Goal: Task Accomplishment & Management: Manage account settings

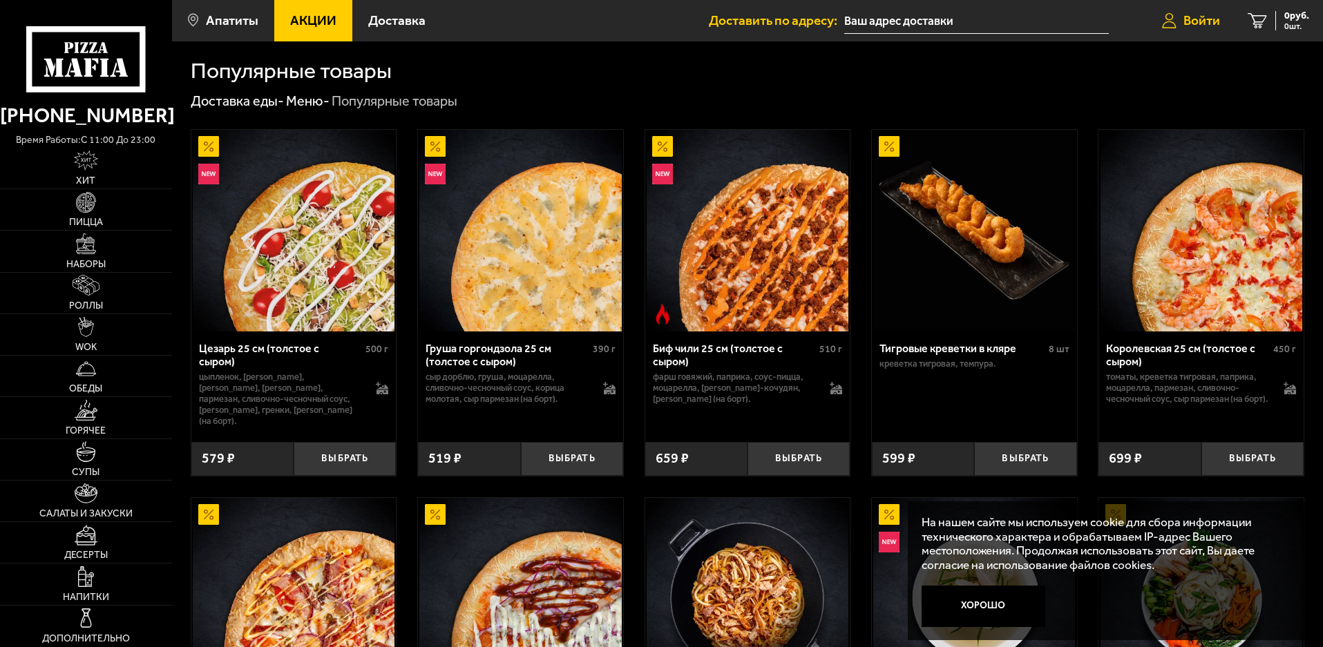
click at [1189, 19] on span "Войти" at bounding box center [1201, 20] width 37 height 13
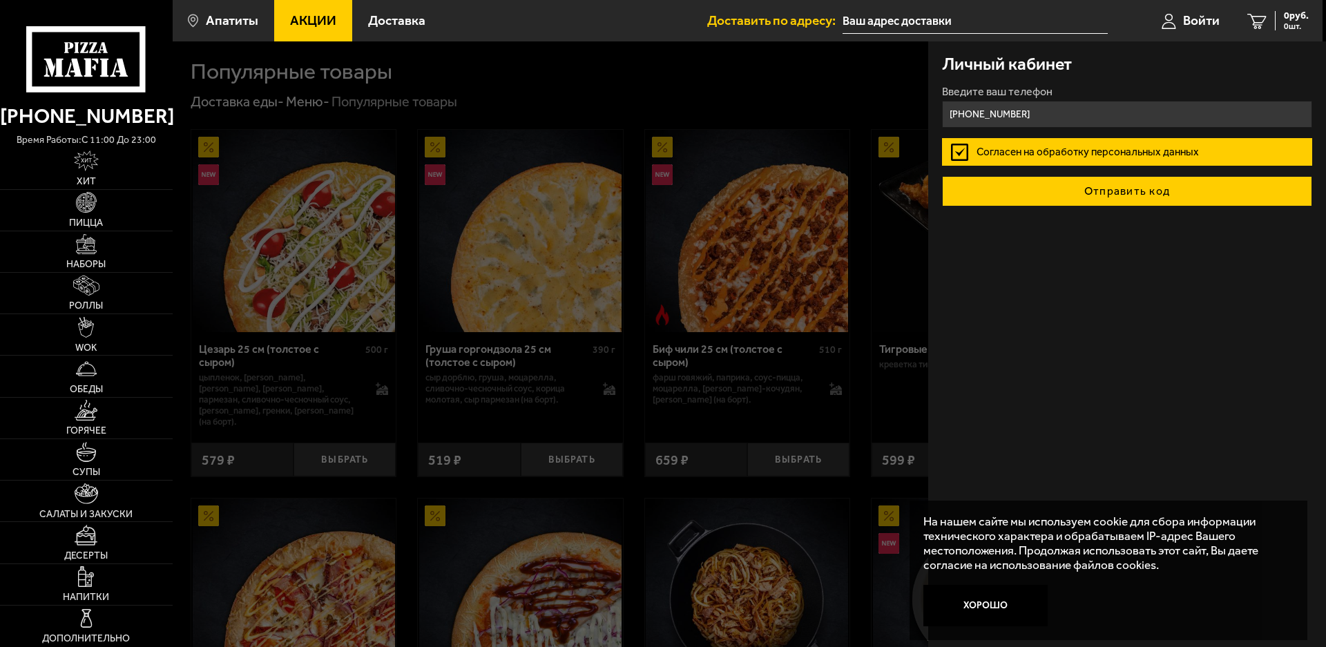
type input "[PHONE_NUMBER]"
click at [1106, 194] on button "Отправить код" at bounding box center [1127, 191] width 370 height 30
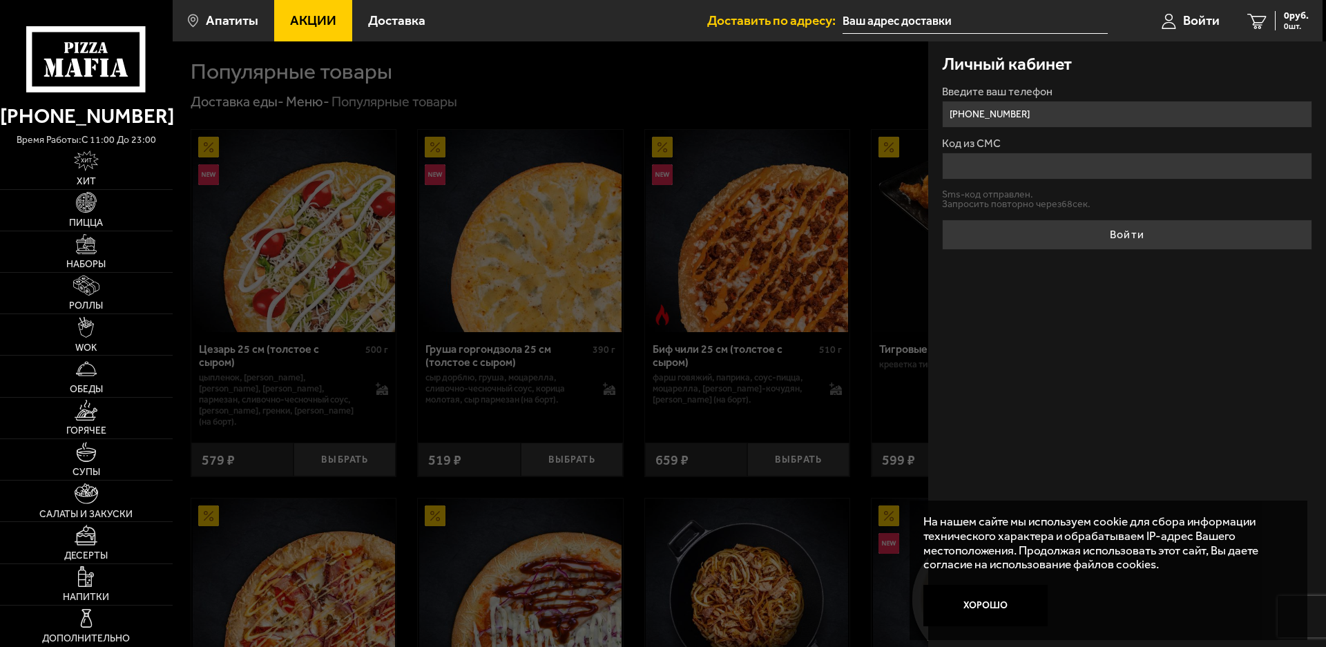
click at [1048, 173] on input "Код из СМС" at bounding box center [1127, 166] width 370 height 27
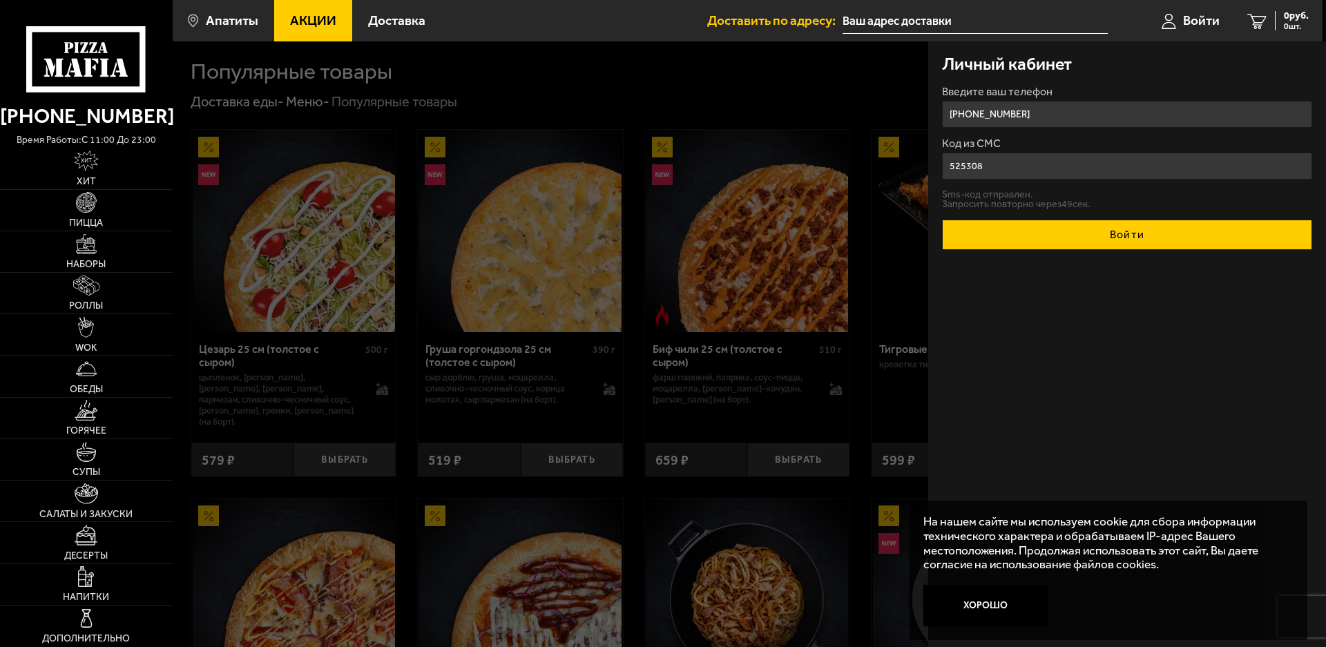
type input "525308"
click at [1185, 241] on button "Войти" at bounding box center [1127, 235] width 370 height 30
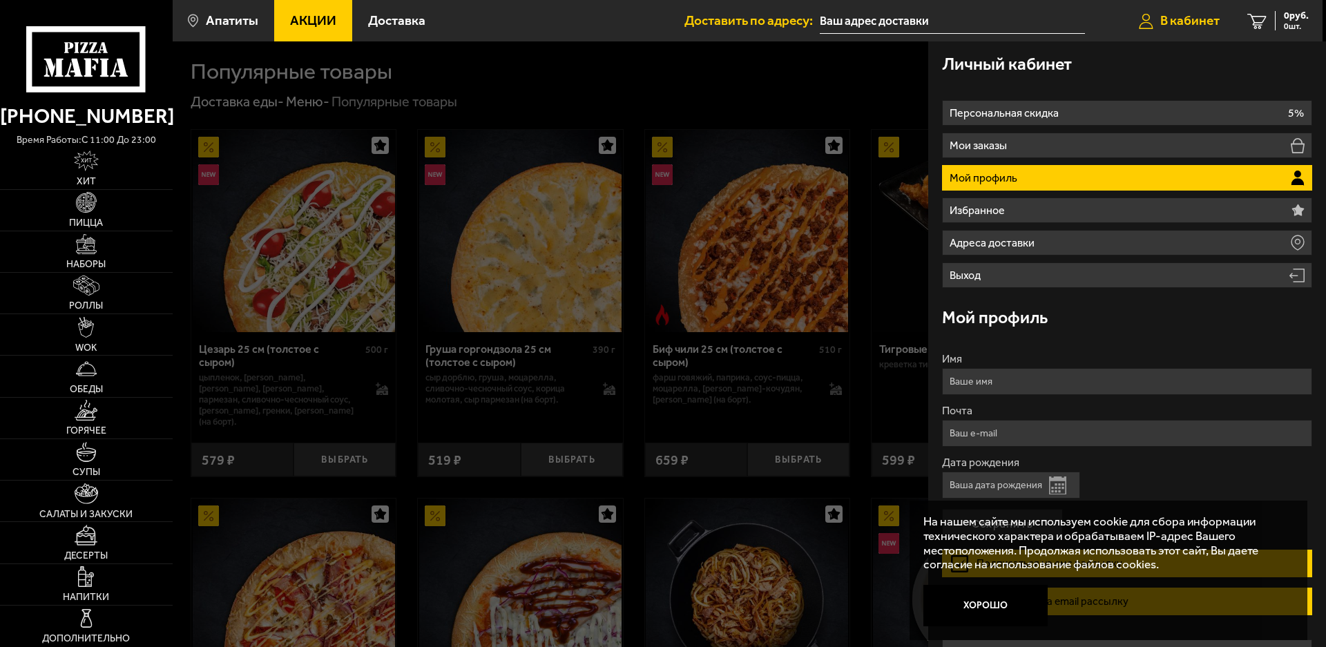
click at [1161, 17] on span "В кабинет" at bounding box center [1189, 20] width 59 height 13
click at [993, 375] on input "Имя" at bounding box center [1127, 381] width 370 height 27
type input "[PERSON_NAME]"
click at [971, 435] on input "Почта" at bounding box center [1127, 433] width 370 height 27
type input "[EMAIL_ADDRESS][DOMAIN_NAME]"
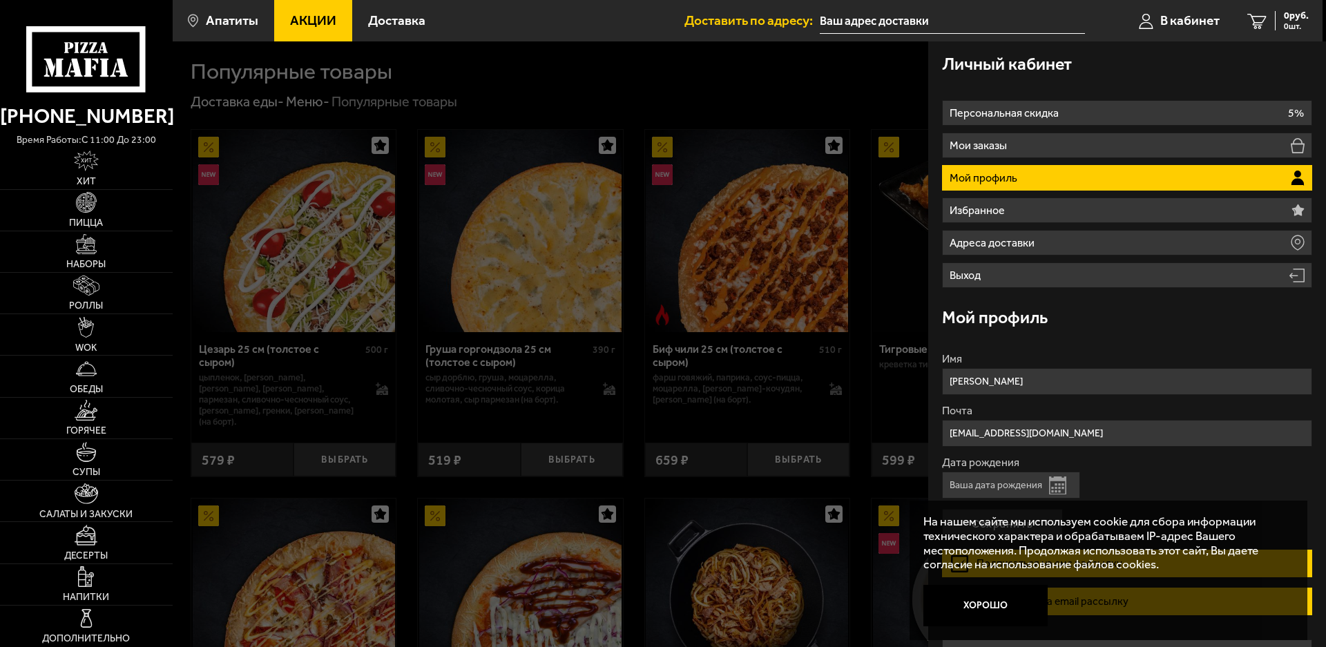
click at [997, 488] on input "Дата рождения" at bounding box center [1011, 485] width 138 height 27
type input "[DATE]"
click at [1012, 606] on button "Хорошо" at bounding box center [985, 605] width 124 height 41
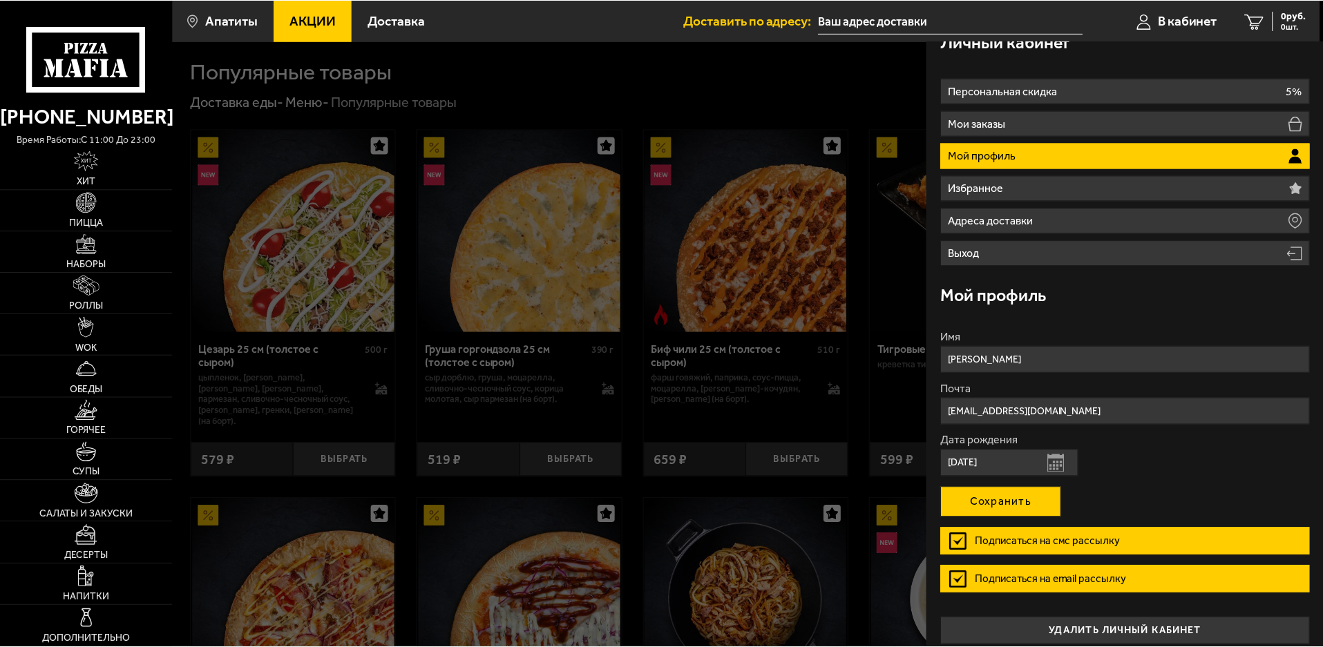
scroll to position [34, 0]
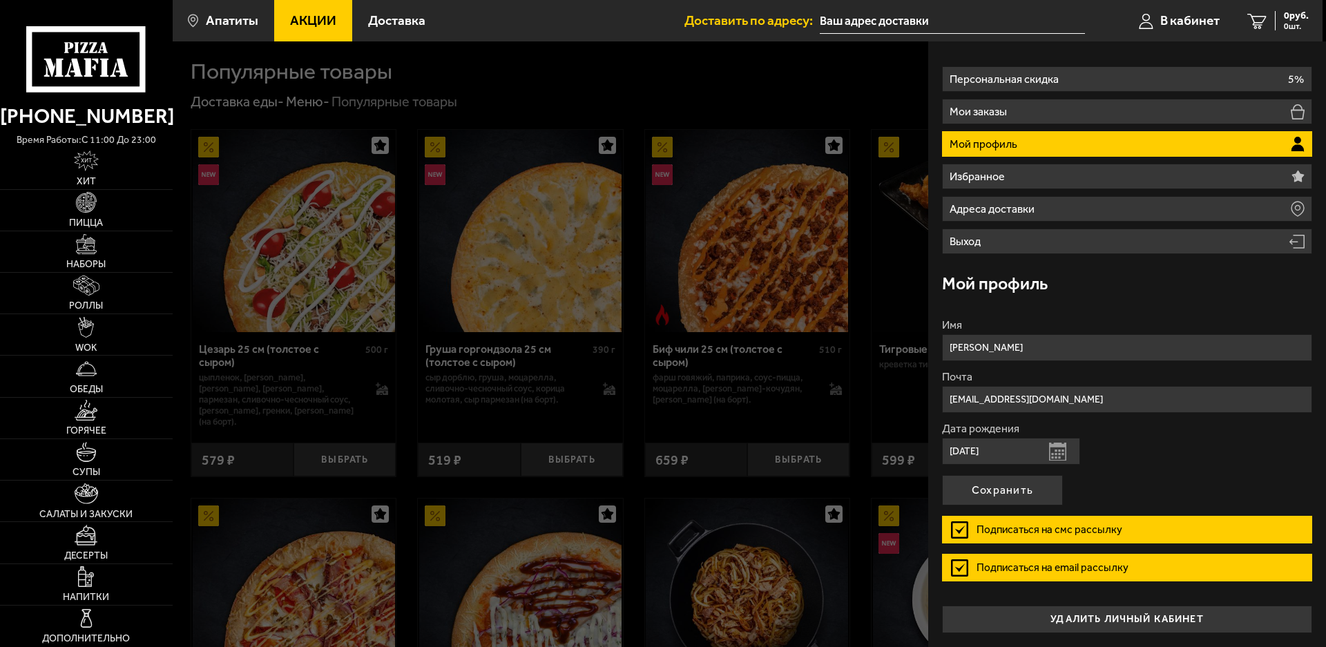
click at [959, 530] on label "Подписаться на смс рассылку" at bounding box center [1127, 530] width 370 height 28
click at [0, 0] on input "Подписаться на смс рассылку" at bounding box center [0, 0] width 0 height 0
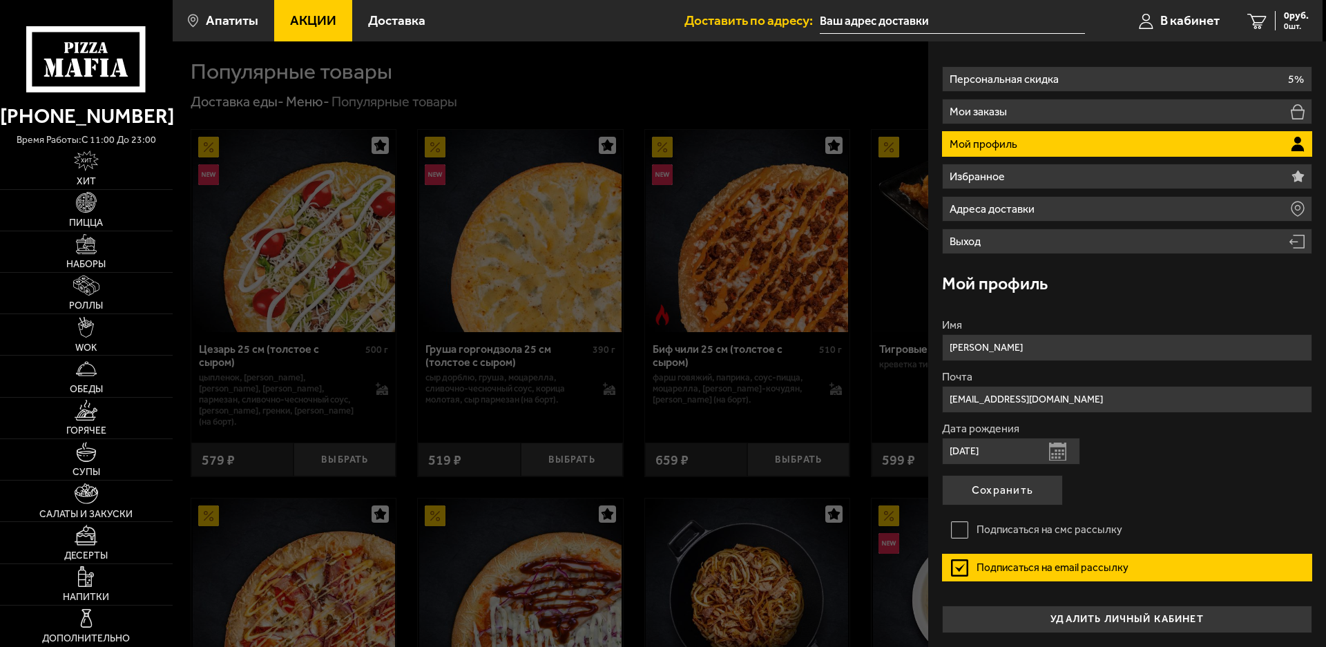
click at [959, 568] on label "Подписаться на email рассылку" at bounding box center [1127, 568] width 370 height 28
click at [0, 0] on input "Подписаться на email рассылку" at bounding box center [0, 0] width 0 height 0
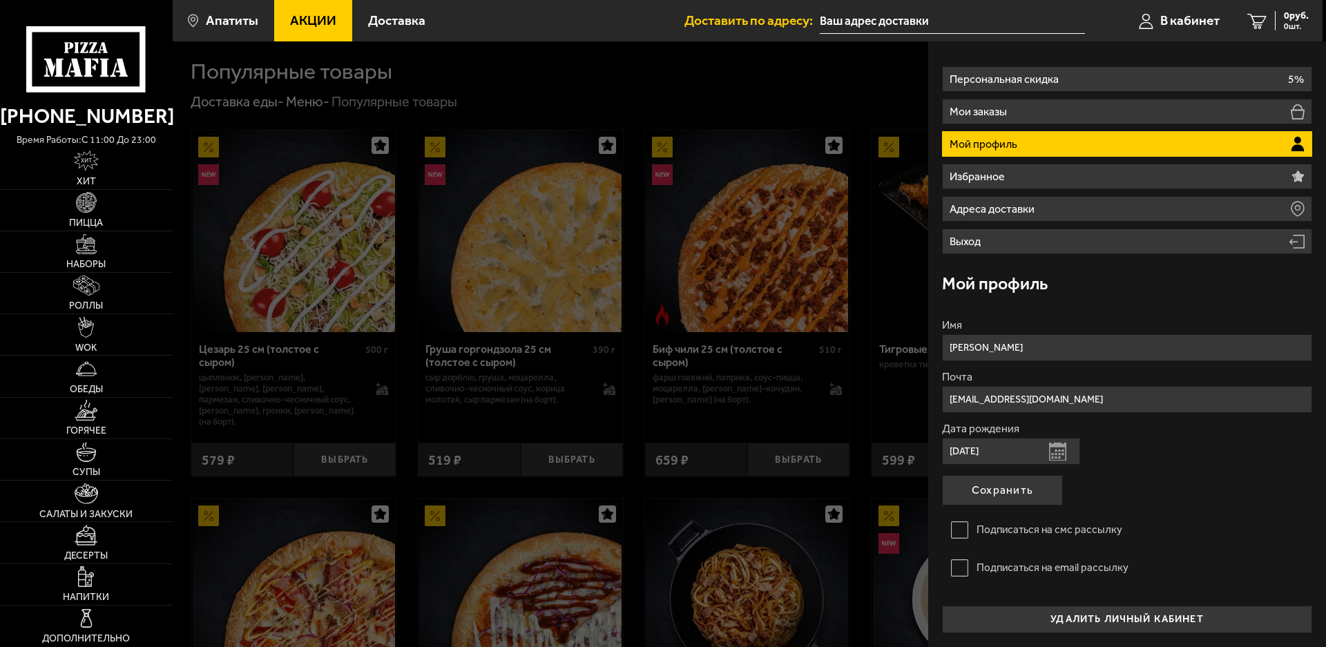
click at [1206, 501] on form "Имя [PERSON_NAME] [EMAIL_ADDRESS][DOMAIN_NAME] Дата рождения [DEMOGRAPHIC_DATA]…" at bounding box center [1127, 456] width 370 height 272
click at [1006, 494] on button "Сохранить" at bounding box center [1002, 490] width 121 height 30
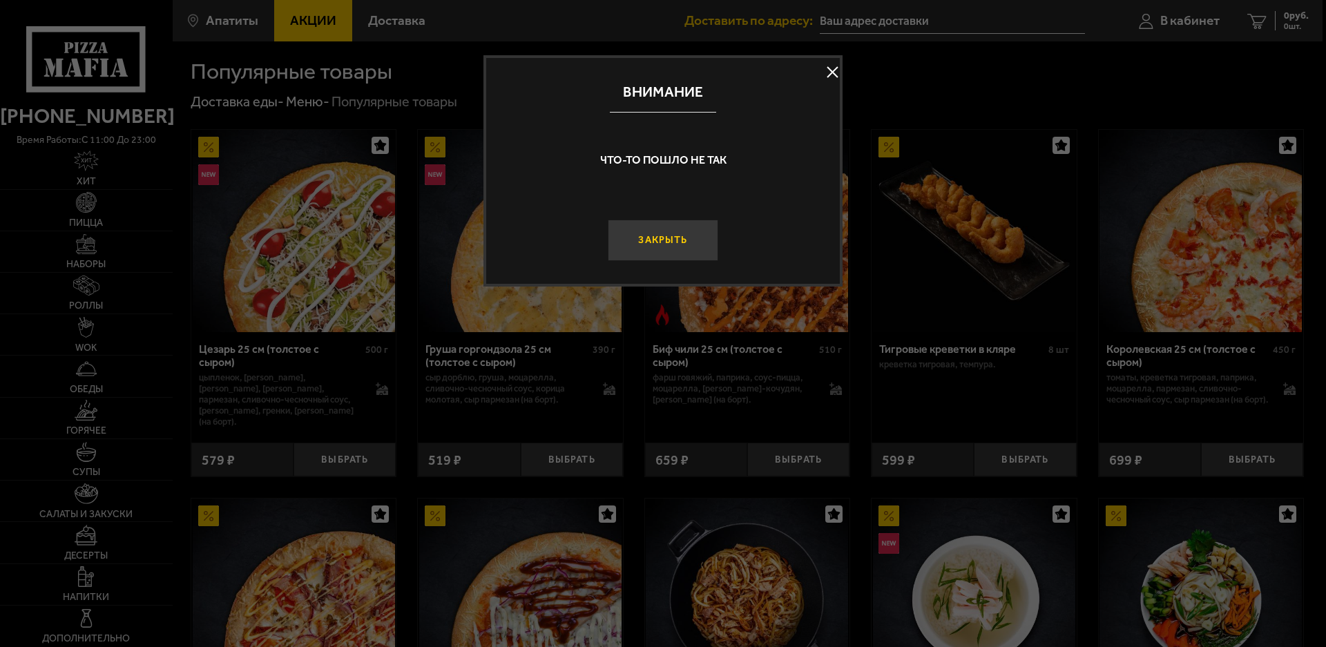
click at [661, 242] on button "Закрыть" at bounding box center [663, 240] width 111 height 41
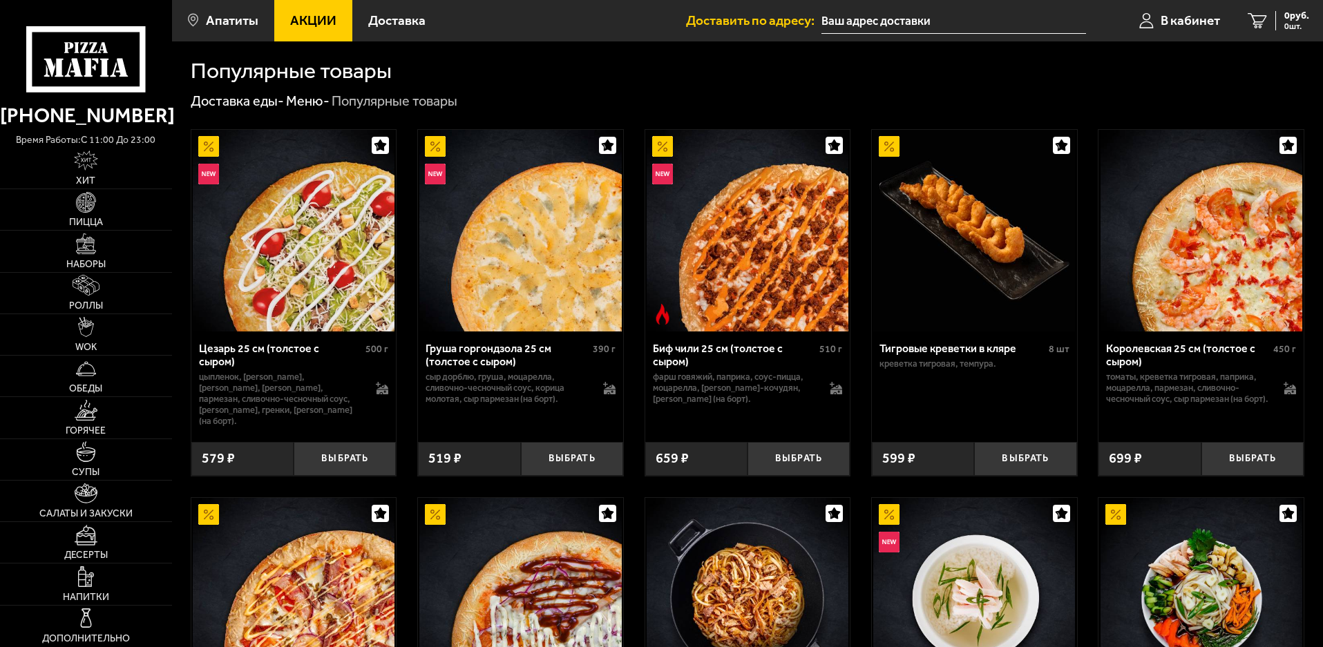
click at [899, 22] on input "text" at bounding box center [953, 21] width 265 height 26
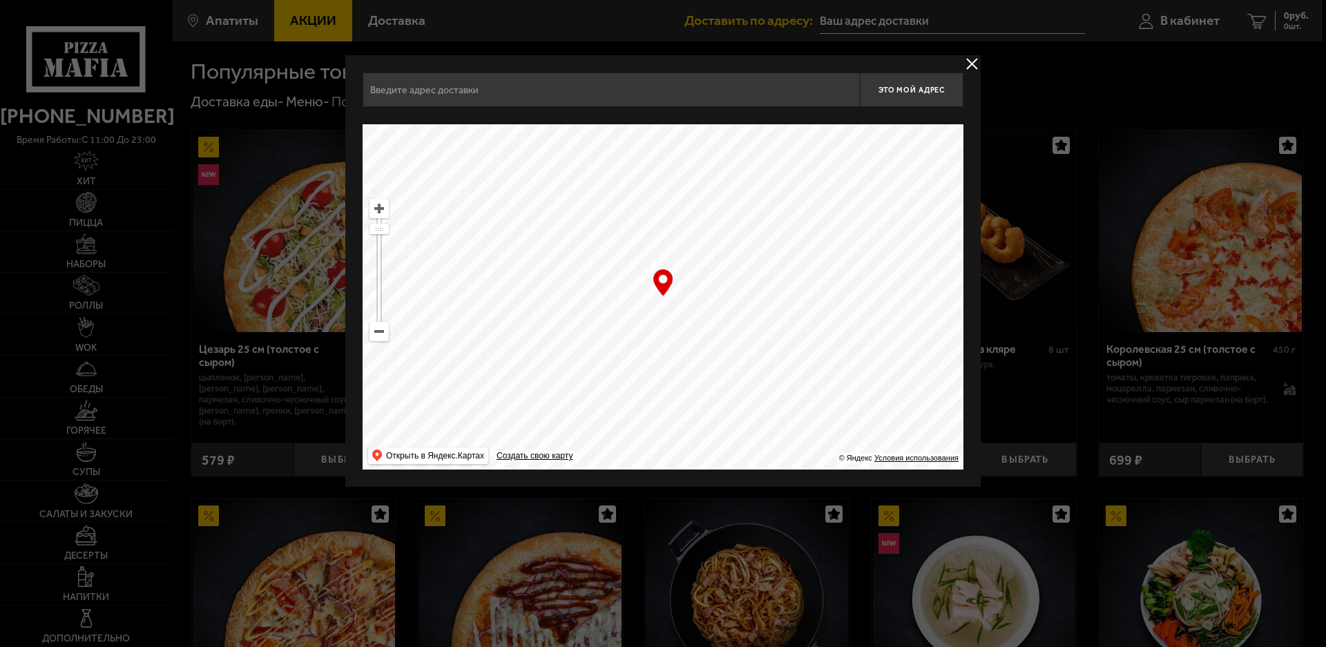
click at [450, 98] on input "text" at bounding box center [611, 90] width 497 height 35
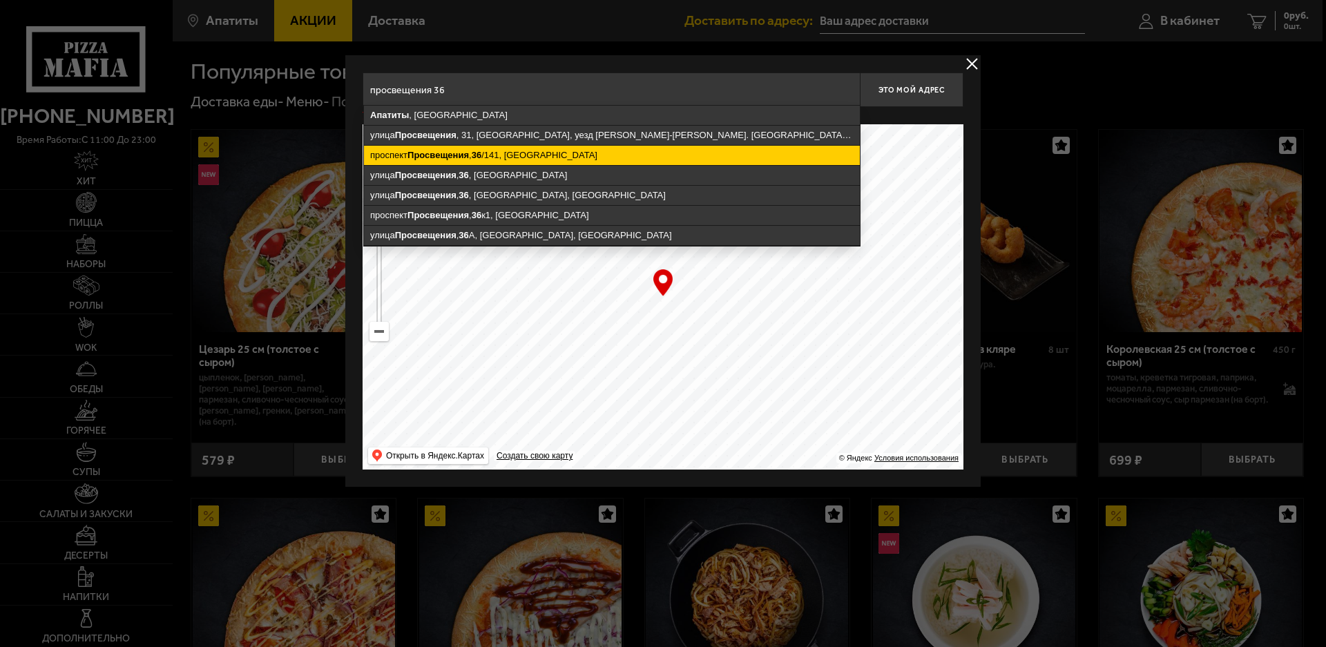
click at [473, 154] on ymaps "[STREET_ADDRESS]" at bounding box center [612, 155] width 496 height 19
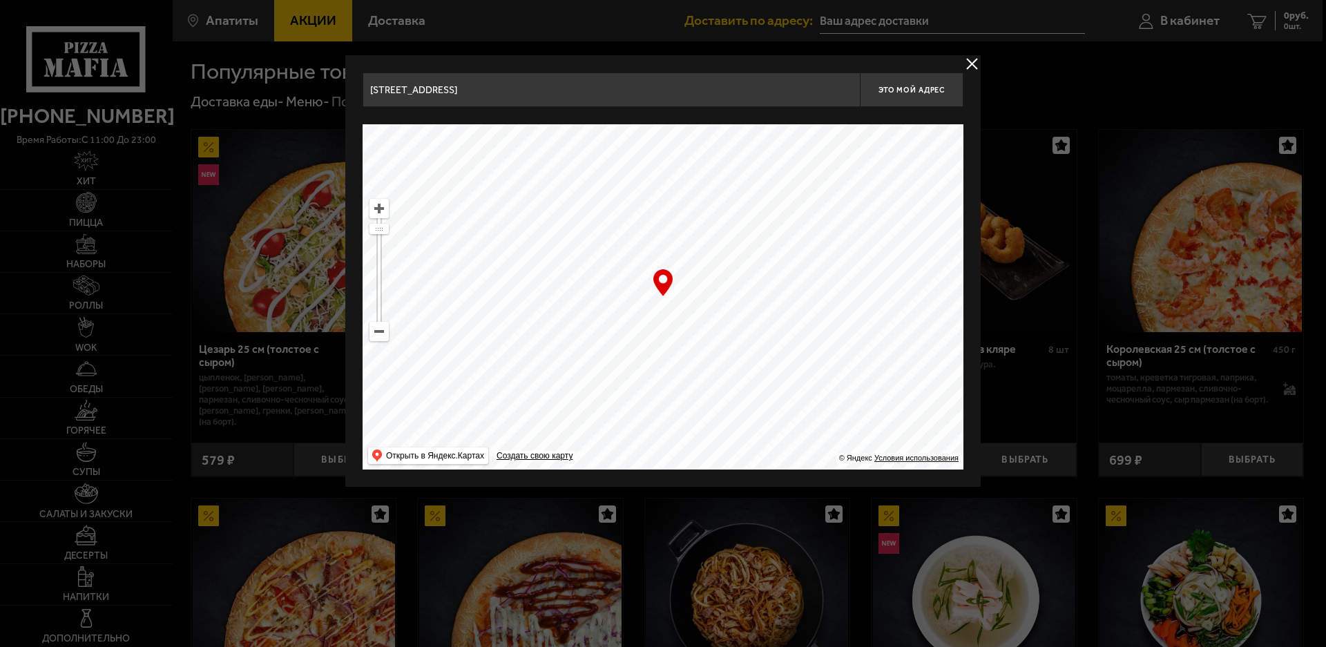
click at [624, 87] on input "[STREET_ADDRESS]" at bounding box center [611, 90] width 497 height 35
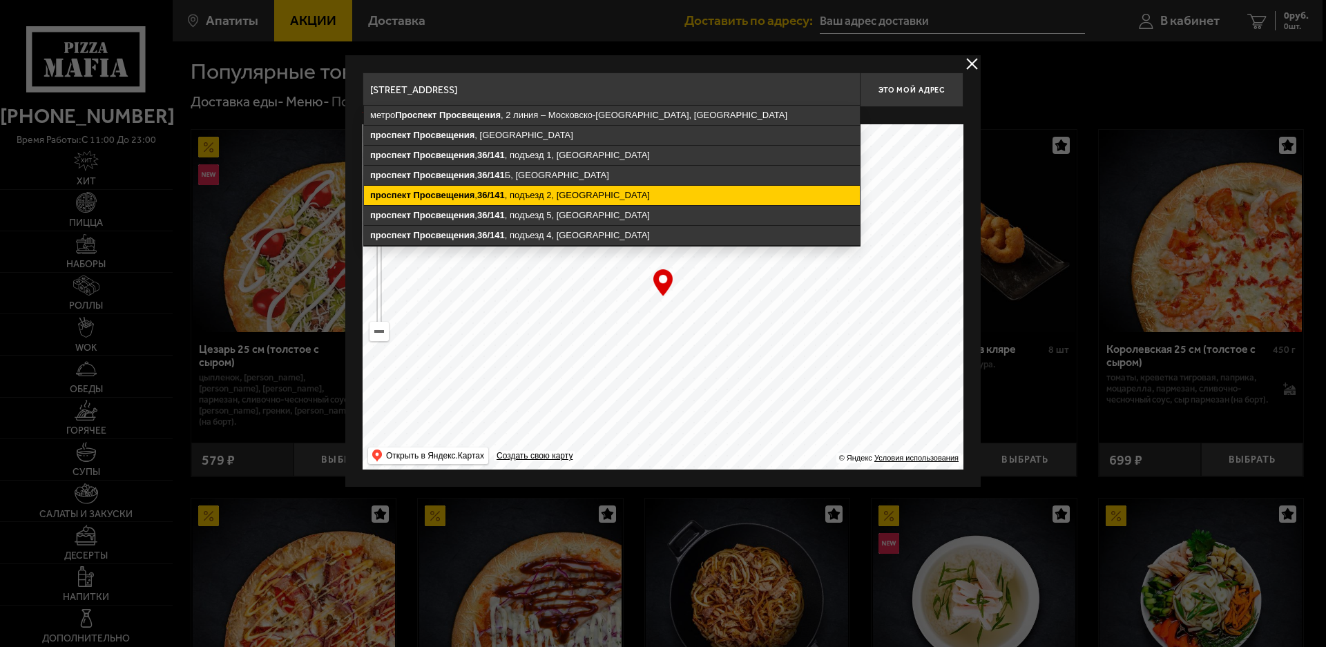
click at [556, 195] on ymaps "[STREET_ADDRESS]" at bounding box center [612, 195] width 496 height 19
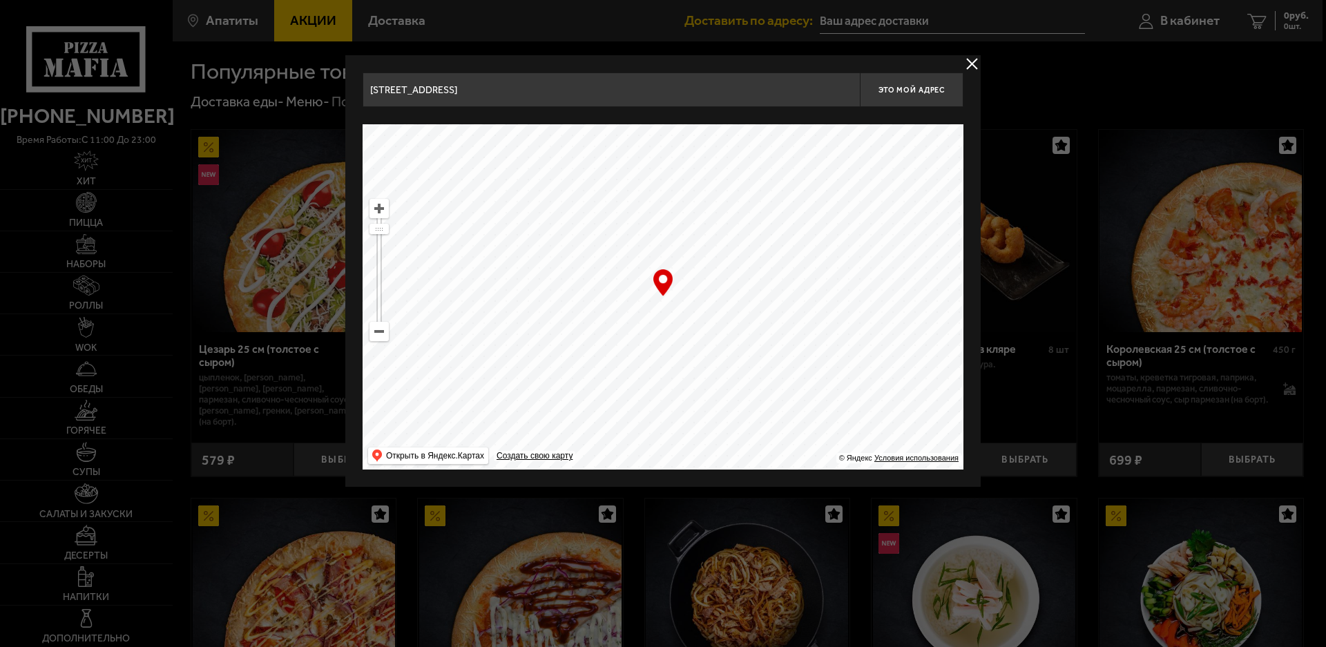
click at [680, 85] on input "[STREET_ADDRESS]" at bounding box center [611, 90] width 497 height 35
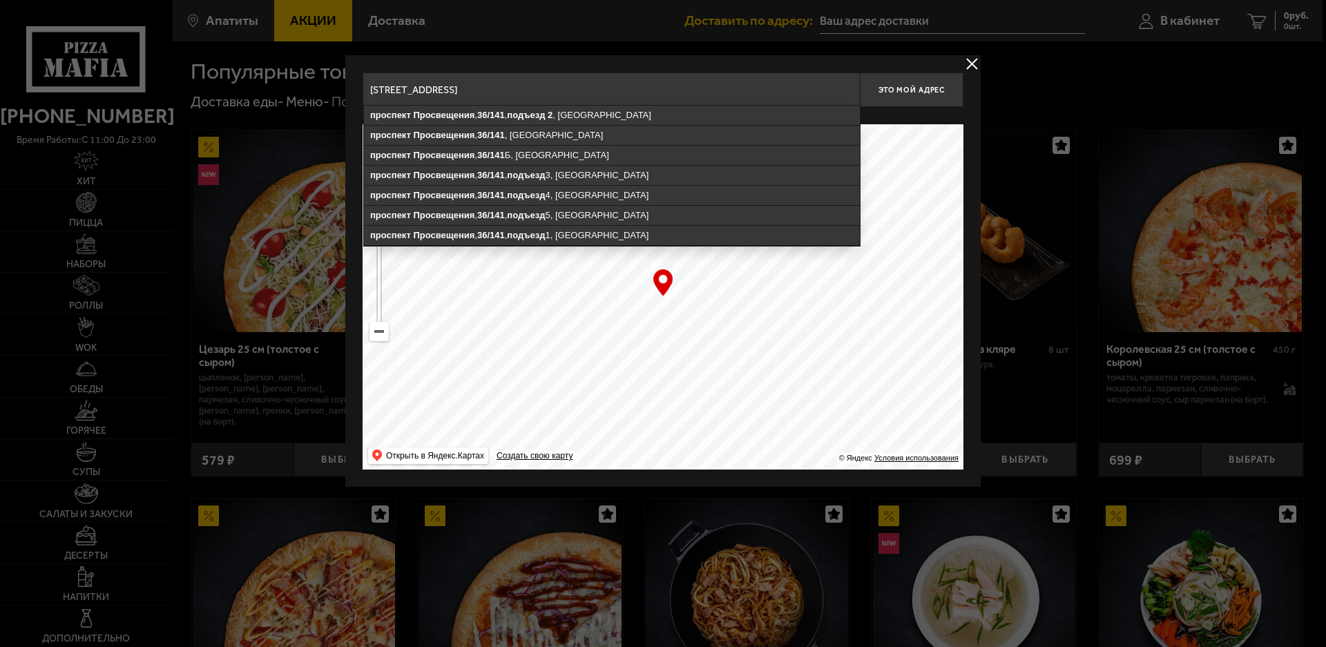
drag, startPoint x: 637, startPoint y: 87, endPoint x: 692, endPoint y: 79, distance: 55.8
click at [637, 87] on input "[STREET_ADDRESS]" at bounding box center [611, 90] width 497 height 35
click at [675, 90] on input "[STREET_ADDRESS] 58" at bounding box center [611, 90] width 497 height 35
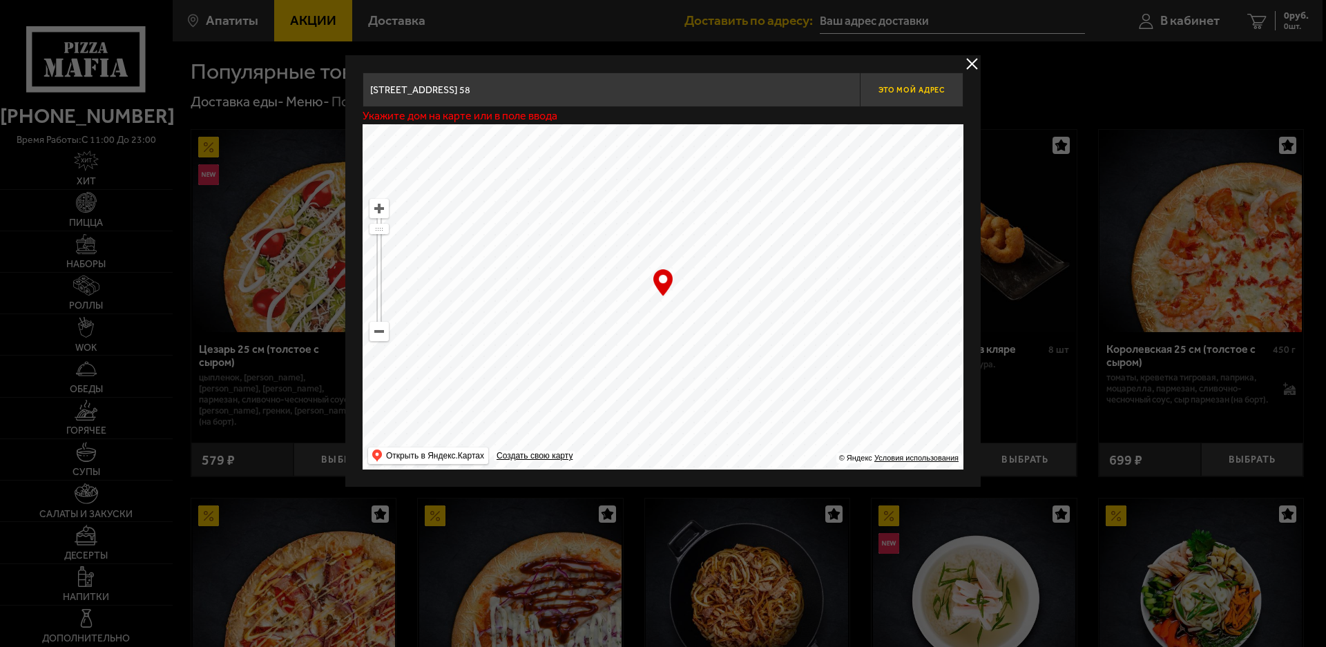
click at [921, 86] on span "Это мой адрес" at bounding box center [911, 90] width 66 height 9
click at [662, 290] on div "… © Яндекс Условия использования Открыть в Яндекс.Картах Создать свою карту" at bounding box center [663, 296] width 601 height 345
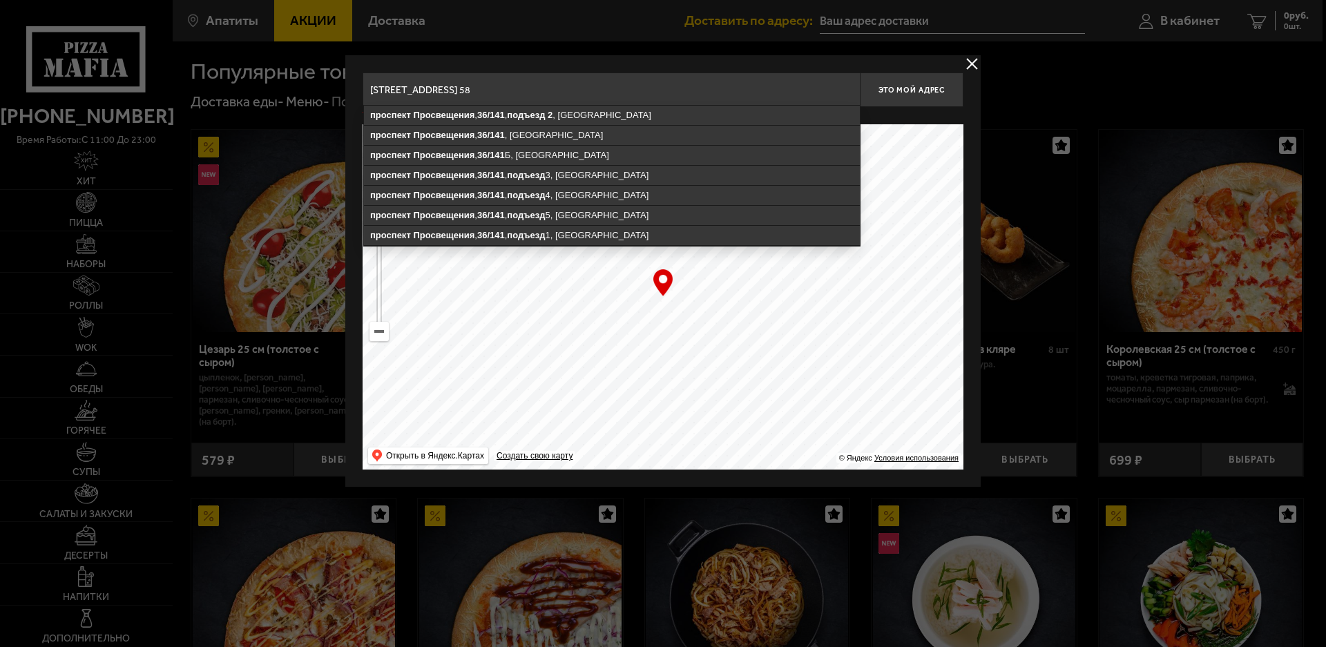
click at [666, 91] on input "[STREET_ADDRESS] 58" at bounding box center [611, 90] width 497 height 35
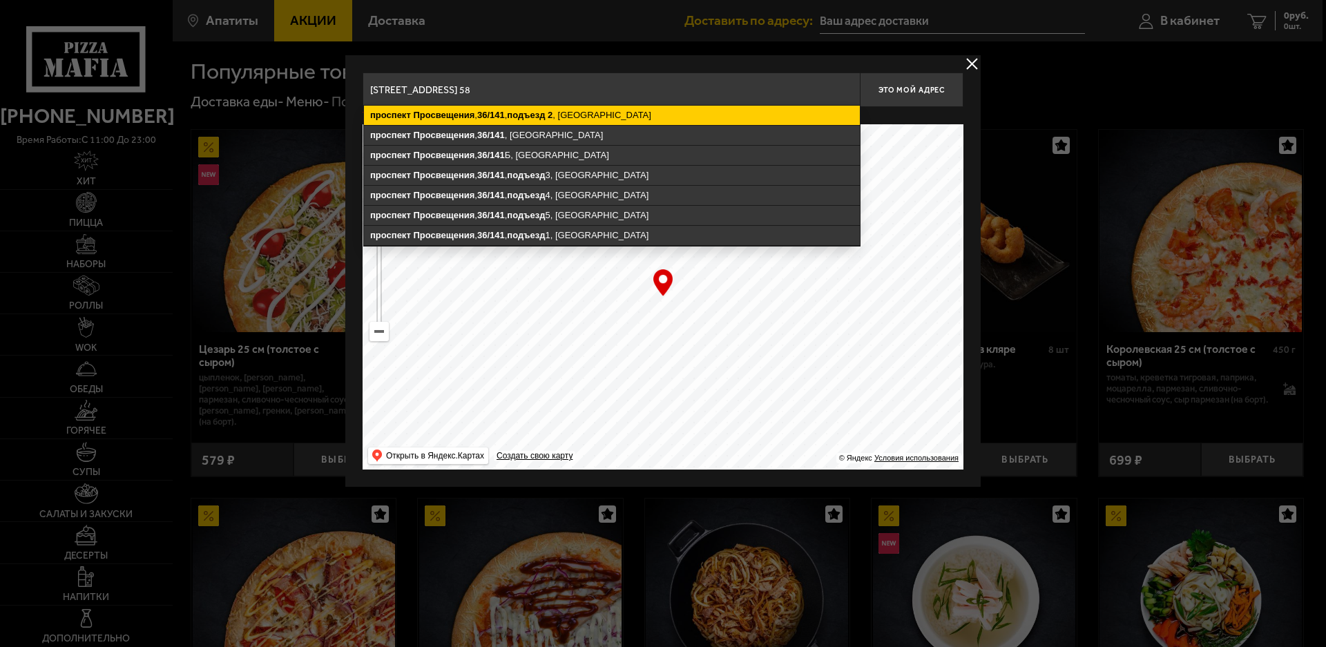
click at [600, 115] on ymaps "[STREET_ADDRESS]" at bounding box center [612, 115] width 496 height 19
type input "[STREET_ADDRESS]"
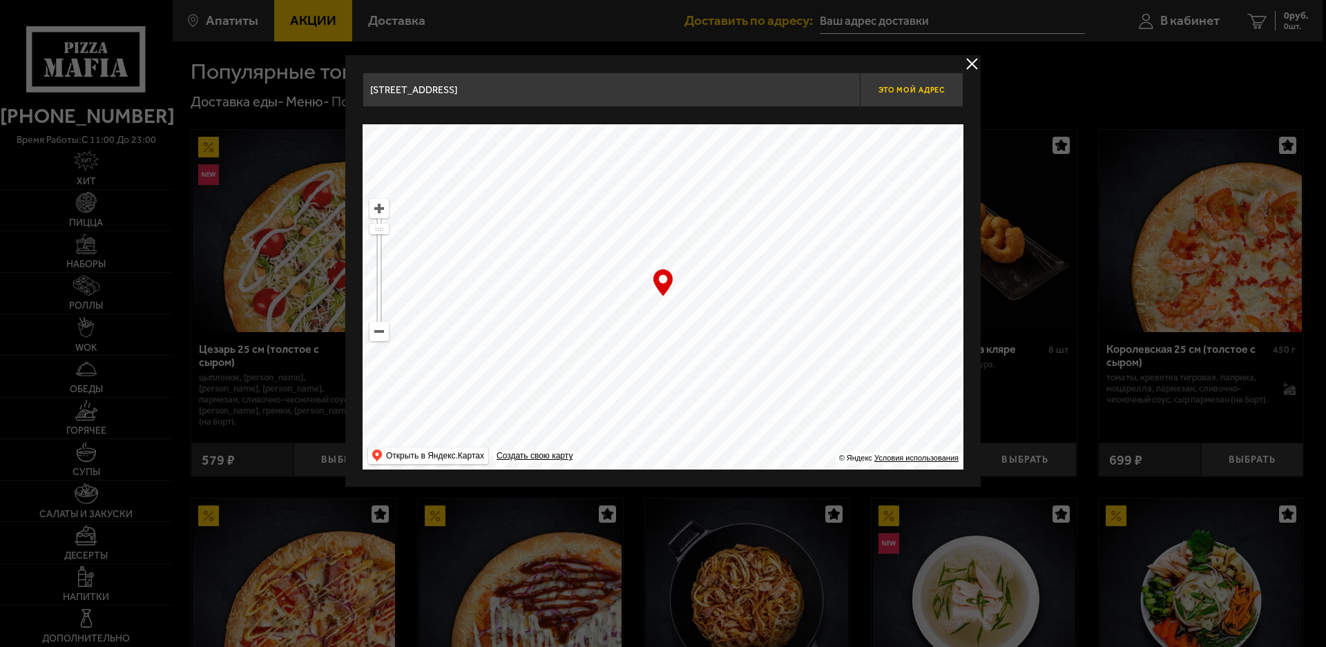
click at [917, 89] on span "Это мой адрес" at bounding box center [911, 90] width 66 height 9
click at [970, 63] on button "delivery type" at bounding box center [971, 63] width 17 height 17
